Goal: Information Seeking & Learning: Learn about a topic

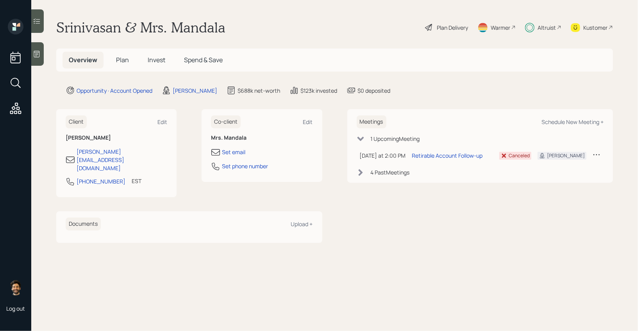
click at [540, 27] on div "Altruist" at bounding box center [547, 27] width 18 height 8
click at [154, 57] on span "Invest" at bounding box center [157, 60] width 18 height 9
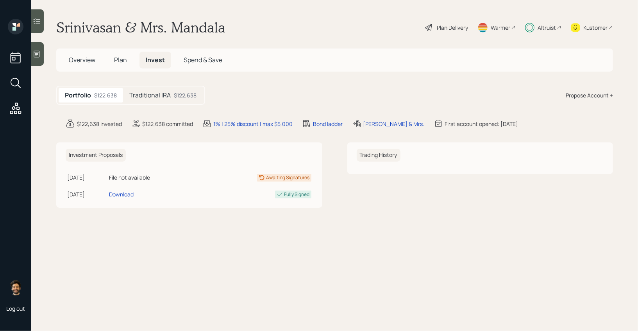
click at [147, 92] on h5 "Traditional IRA" at bounding box center [149, 94] width 41 height 7
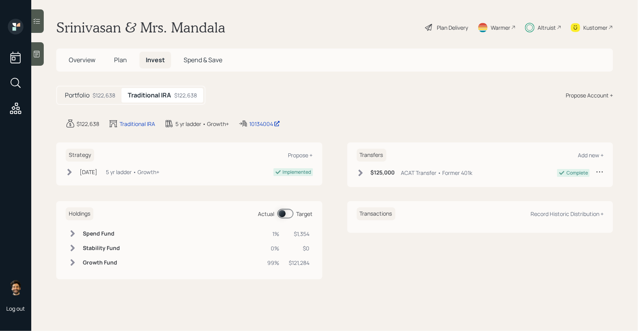
click at [537, 28] on div "Altruist" at bounding box center [543, 27] width 36 height 17
click at [113, 58] on h5 "Plan" at bounding box center [120, 60] width 25 height 17
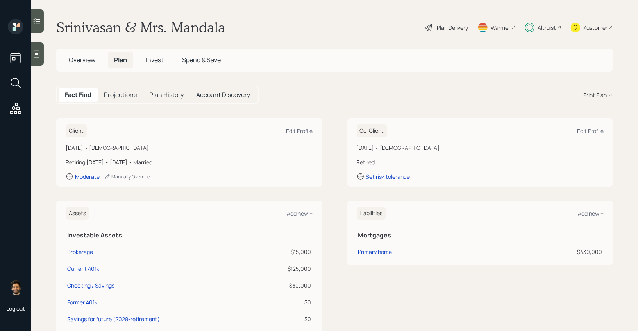
click at [89, 61] on span "Overview" at bounding box center [82, 60] width 27 height 9
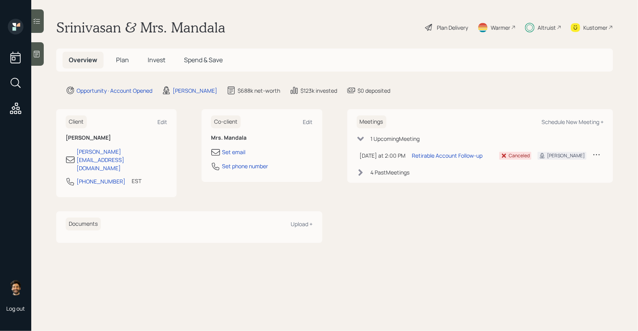
click at [126, 59] on span "Plan" at bounding box center [122, 60] width 13 height 9
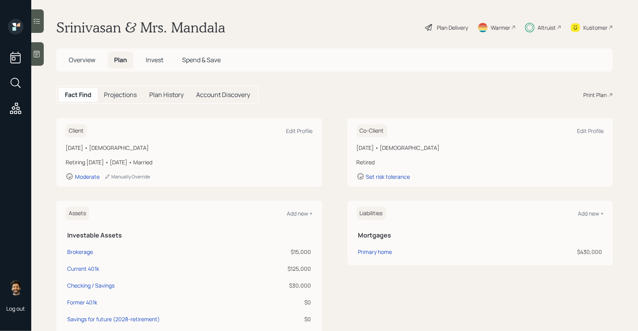
click at [151, 60] on span "Invest" at bounding box center [155, 60] width 18 height 9
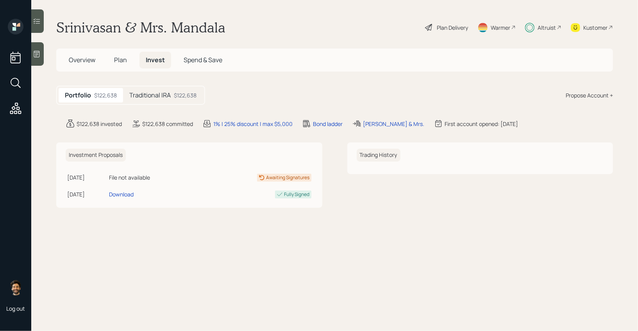
click at [118, 60] on span "Plan" at bounding box center [120, 60] width 13 height 9
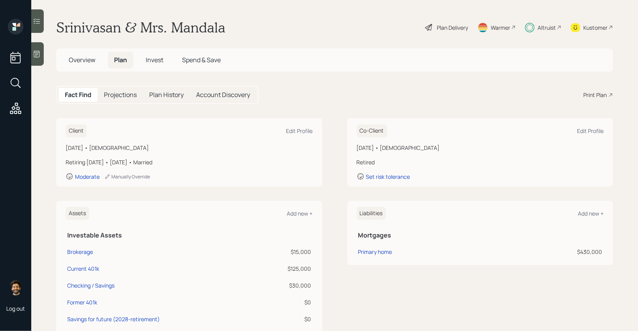
click at [441, 23] on div "Plan Delivery" at bounding box center [452, 27] width 31 height 8
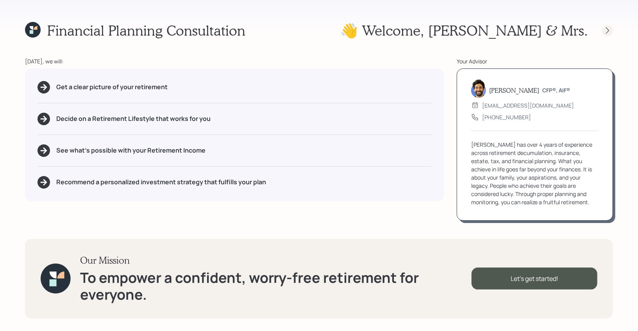
click at [605, 32] on icon at bounding box center [608, 31] width 8 height 8
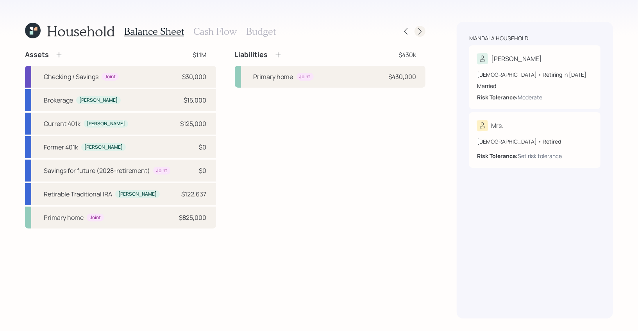
click at [420, 29] on icon at bounding box center [420, 31] width 8 height 8
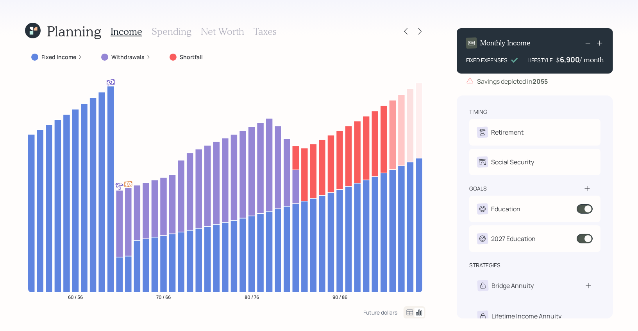
click at [30, 32] on icon at bounding box center [32, 33] width 4 height 4
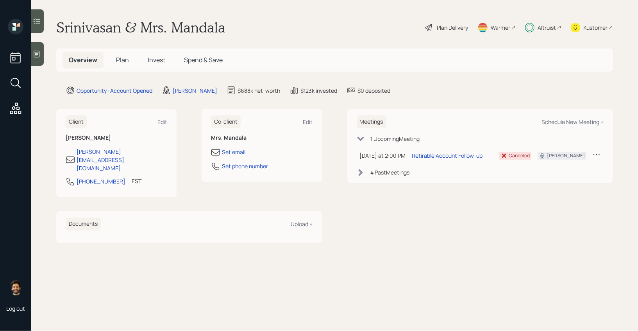
click at [120, 59] on span "Plan" at bounding box center [122, 60] width 13 height 9
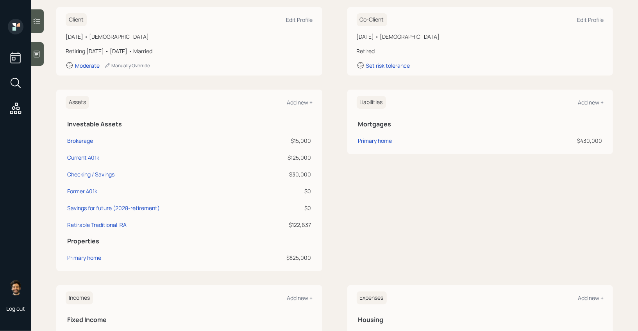
scroll to position [119, 0]
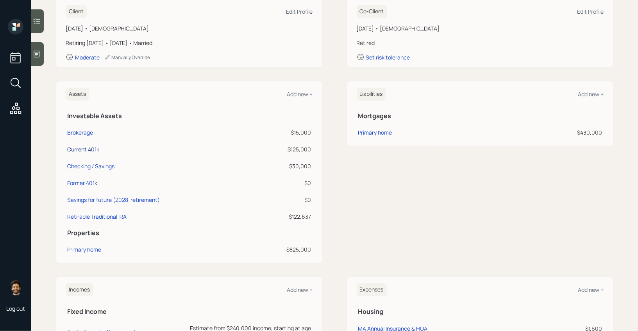
click at [88, 147] on div "Current 401k" at bounding box center [83, 149] width 32 height 8
select select "company_sponsored"
select select "balanced"
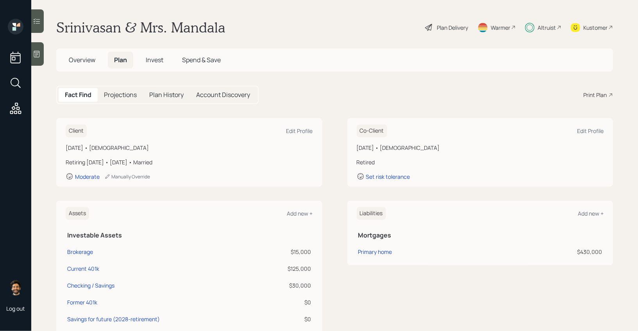
click at [159, 57] on span "Invest" at bounding box center [155, 60] width 18 height 9
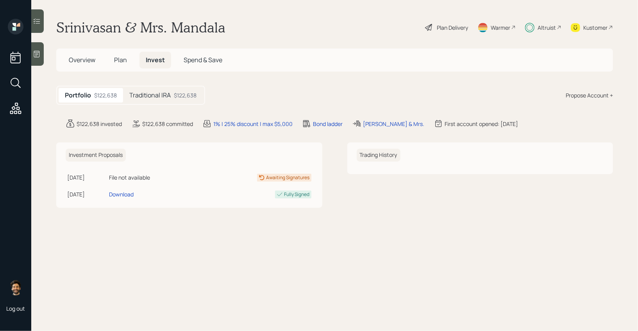
click at [120, 59] on span "Plan" at bounding box center [120, 60] width 13 height 9
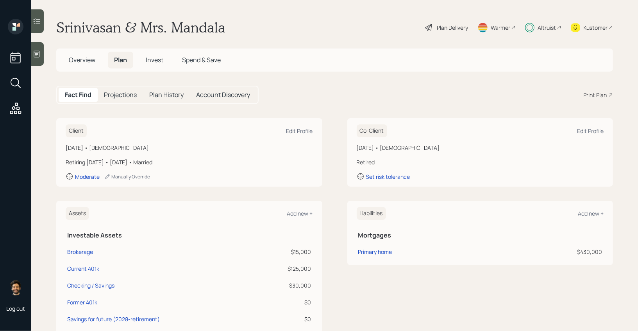
click at [434, 32] on div "Plan Delivery" at bounding box center [446, 27] width 45 height 17
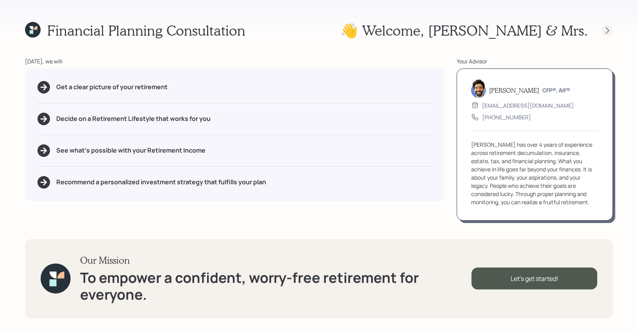
click at [607, 32] on icon at bounding box center [607, 30] width 3 height 7
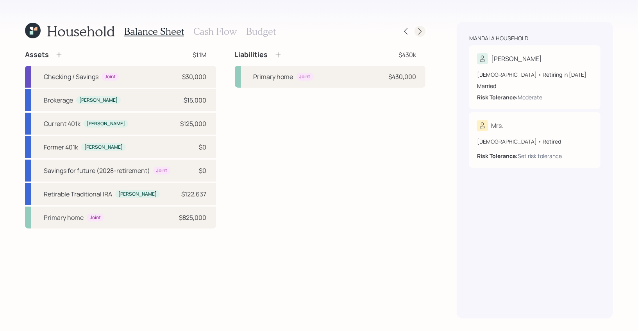
click at [422, 36] on div at bounding box center [413, 31] width 25 height 11
click at [419, 31] on icon at bounding box center [420, 31] width 8 height 8
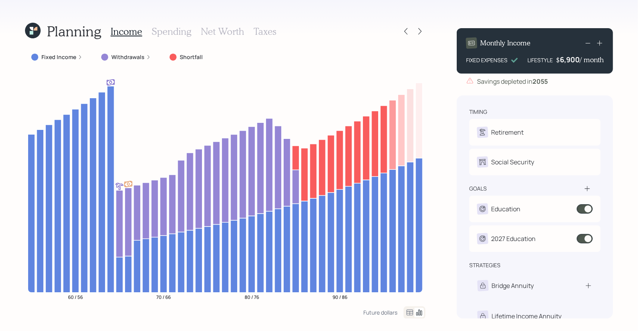
click at [218, 29] on h3 "Net Worth" at bounding box center [222, 31] width 43 height 11
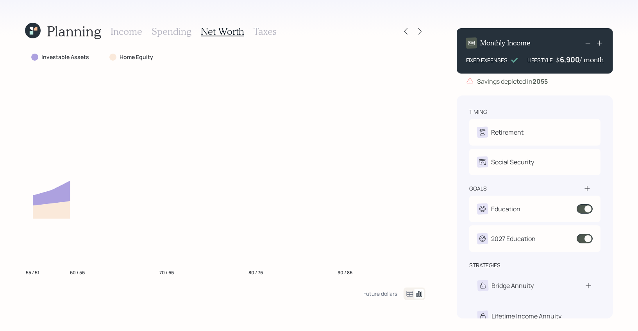
click at [267, 32] on h3 "Taxes" at bounding box center [265, 31] width 23 height 11
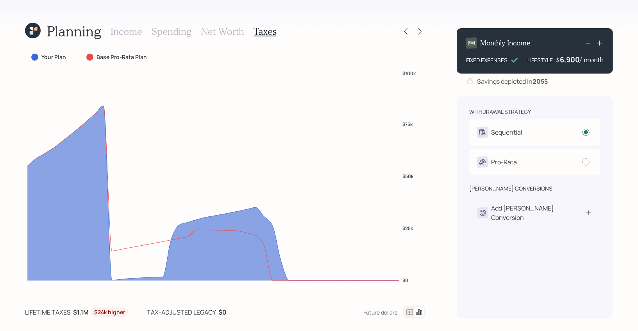
click at [422, 23] on div "Planning Income Spending Net Worth Taxes" at bounding box center [225, 31] width 401 height 19
click at [419, 32] on icon at bounding box center [420, 31] width 8 height 8
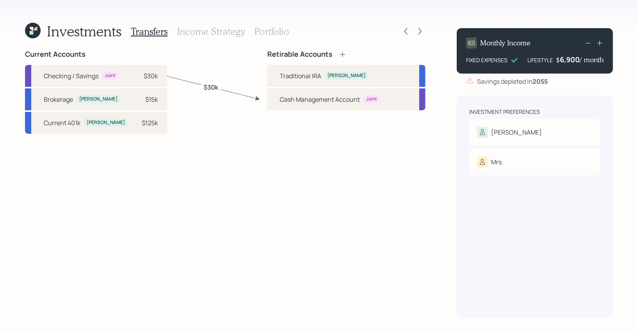
click at [268, 30] on h3 "Portfolio" at bounding box center [271, 31] width 35 height 11
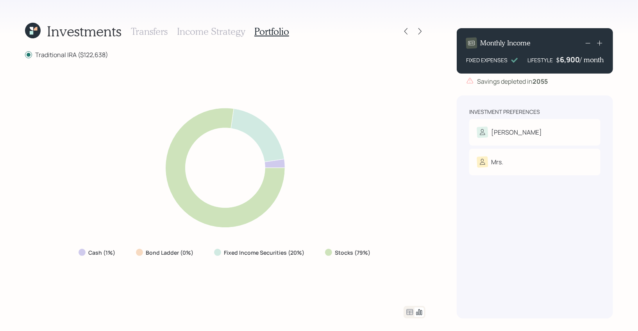
click at [409, 312] on icon at bounding box center [409, 311] width 9 height 9
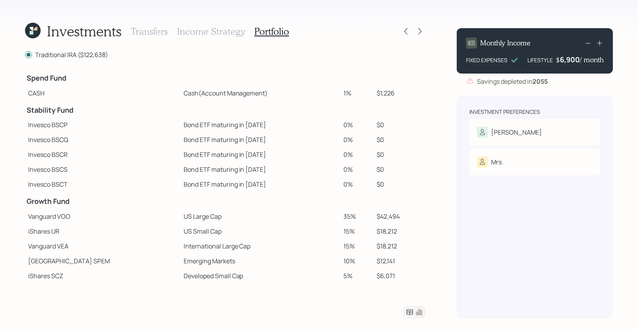
scroll to position [16, 0]
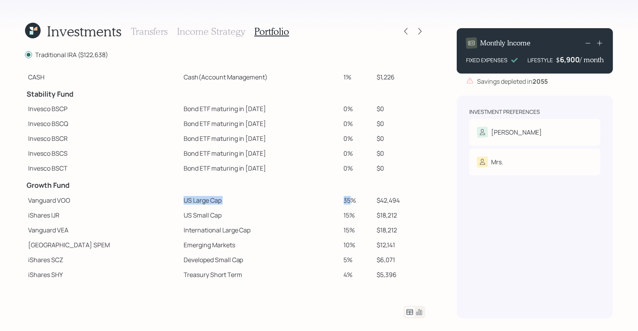
drag, startPoint x: 340, startPoint y: 203, endPoint x: 308, endPoint y: 193, distance: 33.9
click at [308, 193] on tr "Vanguard VOO US Large Cap 35% $42,494" at bounding box center [225, 200] width 401 height 15
click at [422, 310] on icon at bounding box center [419, 311] width 9 height 9
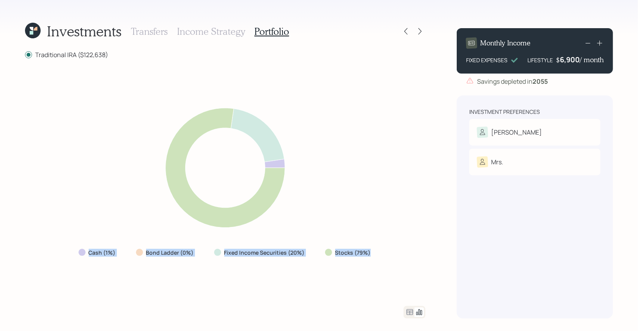
drag, startPoint x: 371, startPoint y: 255, endPoint x: 73, endPoint y: 255, distance: 297.5
click at [73, 255] on div "Cash (1%) Bond Ladder (0%) Fixed Income Securities (20%) Stocks (79%)" at bounding box center [225, 182] width 401 height 228
click at [410, 312] on icon at bounding box center [410, 312] width 7 height 6
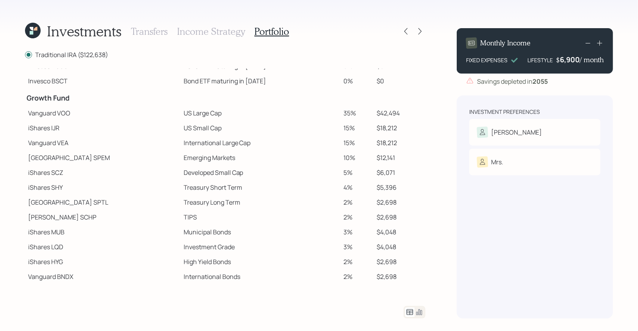
scroll to position [104, 0]
drag, startPoint x: 342, startPoint y: 140, endPoint x: 322, endPoint y: 145, distance: 20.7
click at [322, 145] on tr "Vanguard VEA International Large Cap 15% $18,212" at bounding box center [225, 142] width 401 height 15
drag, startPoint x: 342, startPoint y: 156, endPoint x: 329, endPoint y: 156, distance: 13.3
click at [341, 156] on td "10%" at bounding box center [357, 157] width 33 height 15
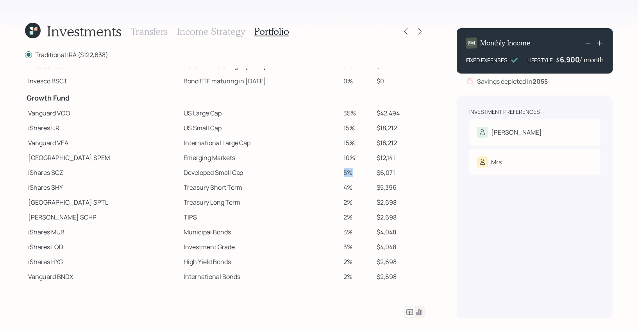
drag, startPoint x: 340, startPoint y: 172, endPoint x: 319, endPoint y: 171, distance: 21.1
click at [319, 171] on tr "iShares SCZ Developed Small Cap 5% $6,071" at bounding box center [225, 172] width 401 height 15
click at [32, 27] on icon at bounding box center [32, 29] width 4 height 4
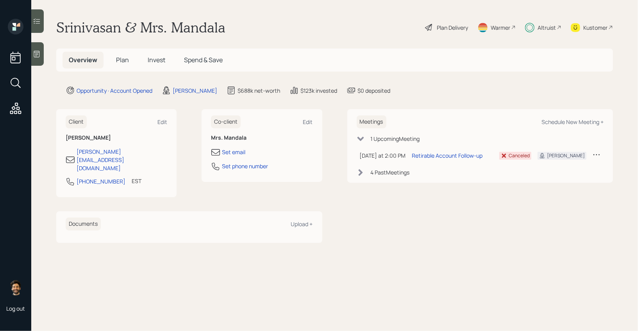
click at [117, 53] on h5 "Plan" at bounding box center [122, 60] width 25 height 17
